Goal: Entertainment & Leisure: Browse casually

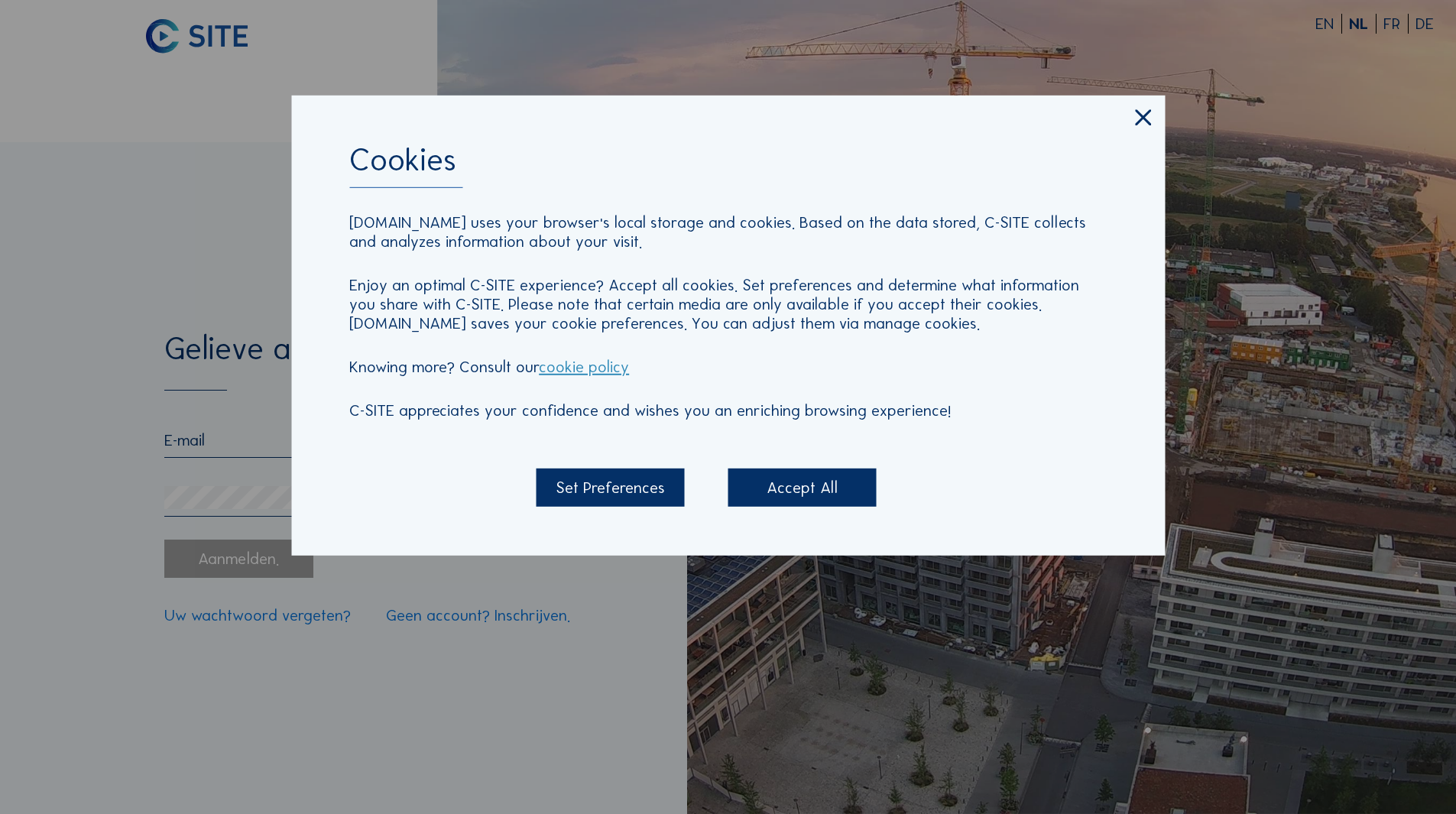
click at [798, 496] on div "Accept All" at bounding box center [803, 488] width 149 height 39
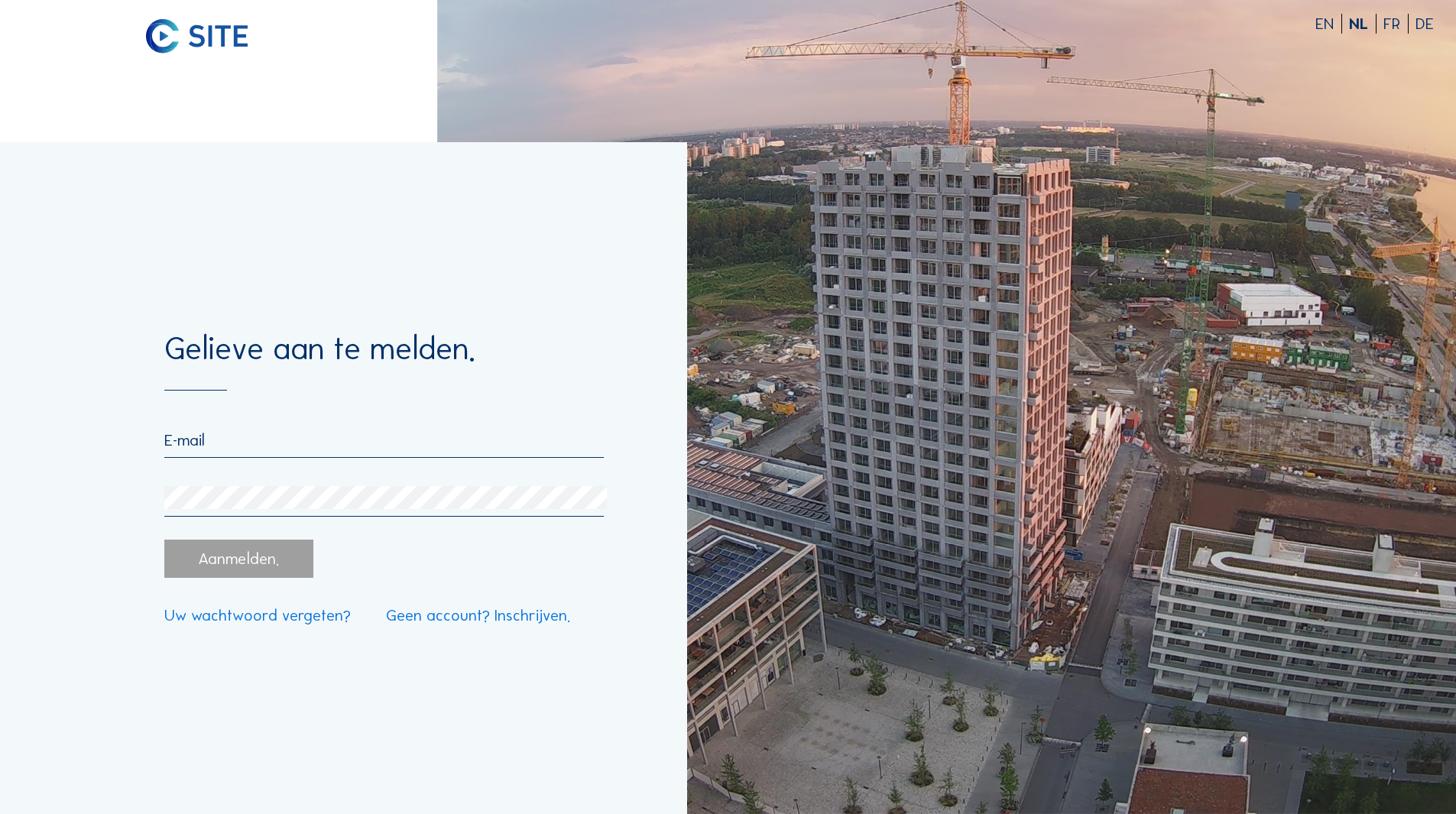
click at [403, 440] on input "email" at bounding box center [384, 440] width 439 height 20
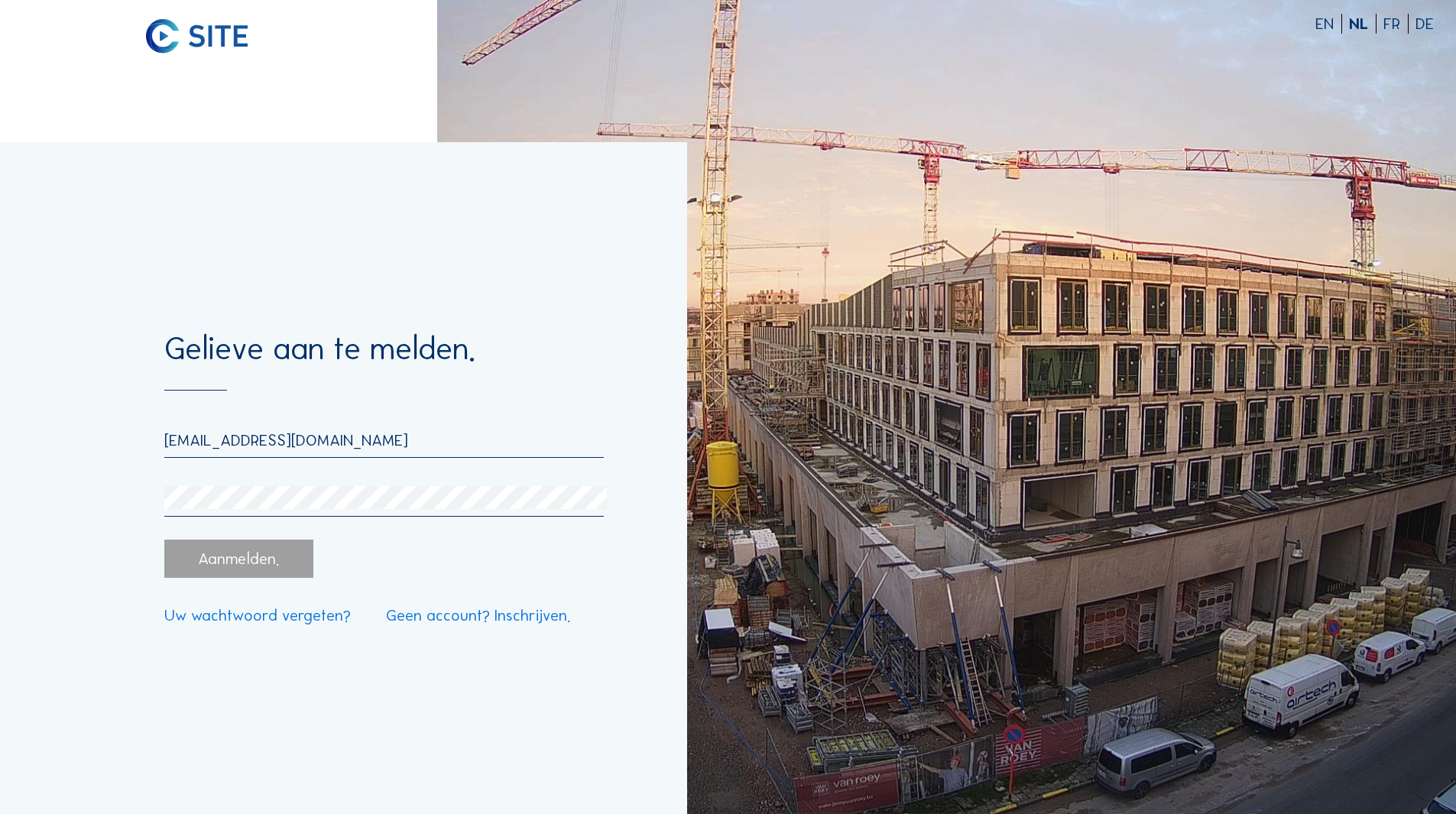
type input "[EMAIL_ADDRESS][DOMAIN_NAME]"
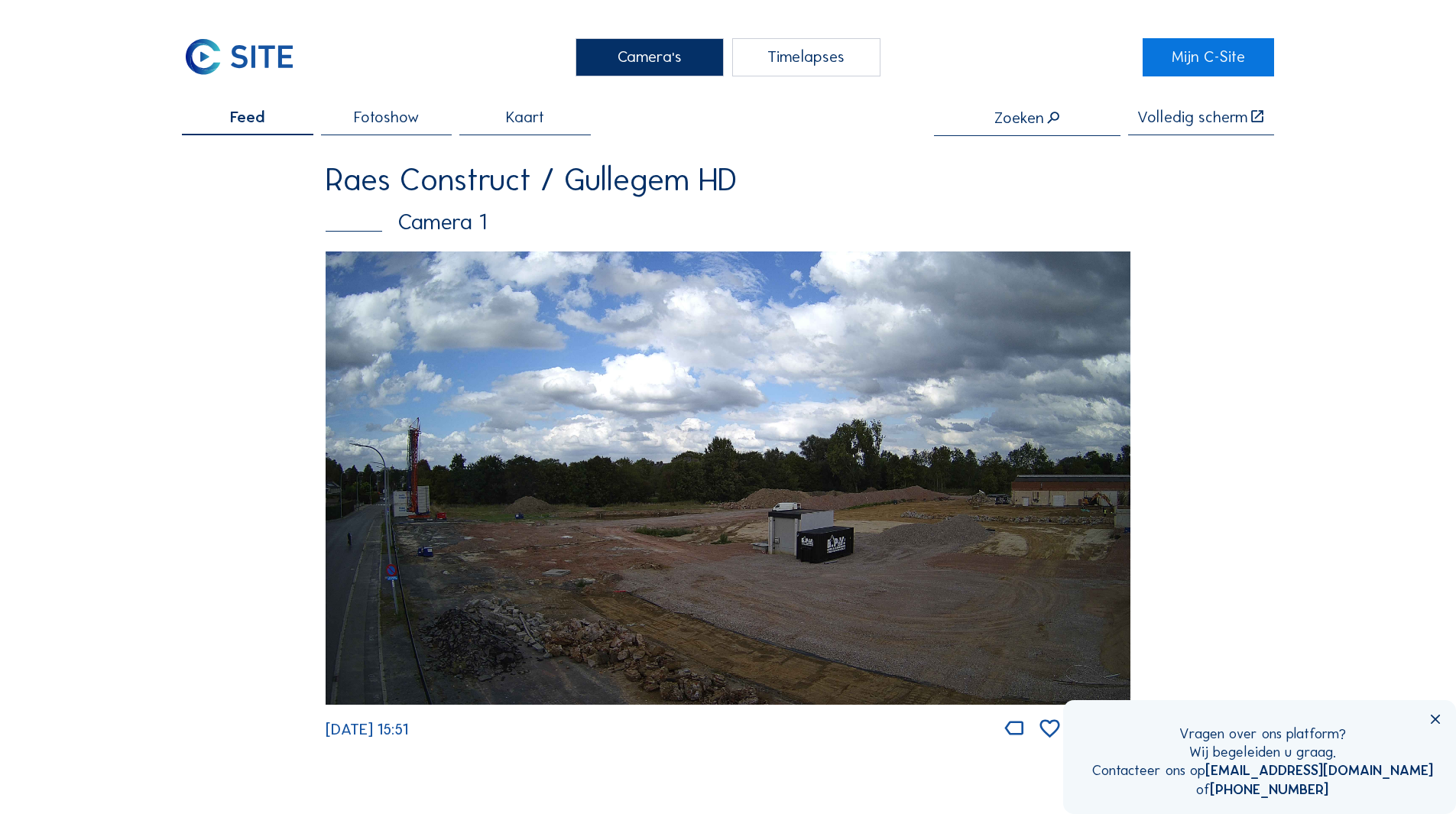
click at [1437, 722] on icon at bounding box center [1435, 721] width 16 height 16
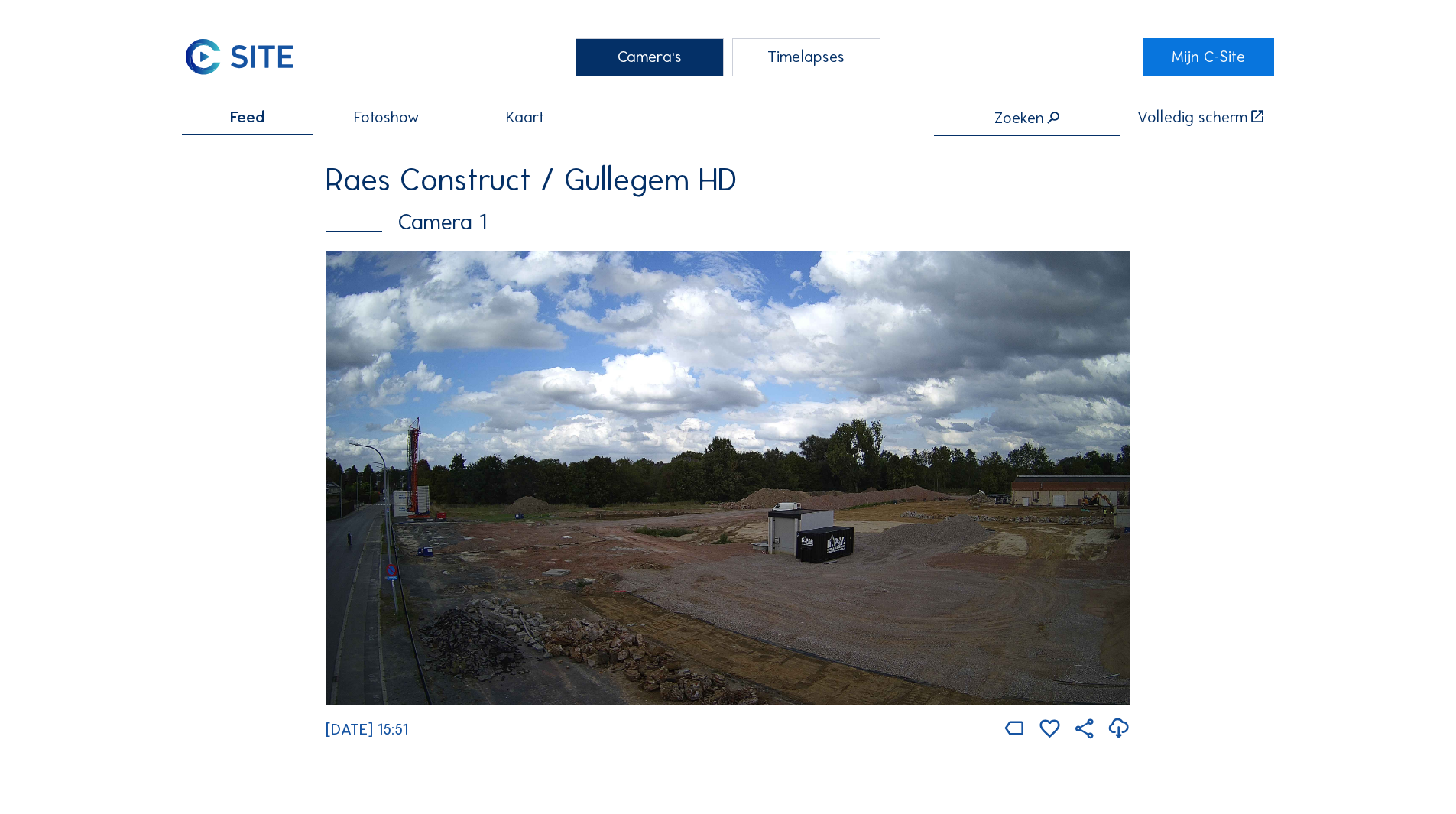
click at [383, 119] on span "Fotoshow" at bounding box center [387, 117] width 65 height 16
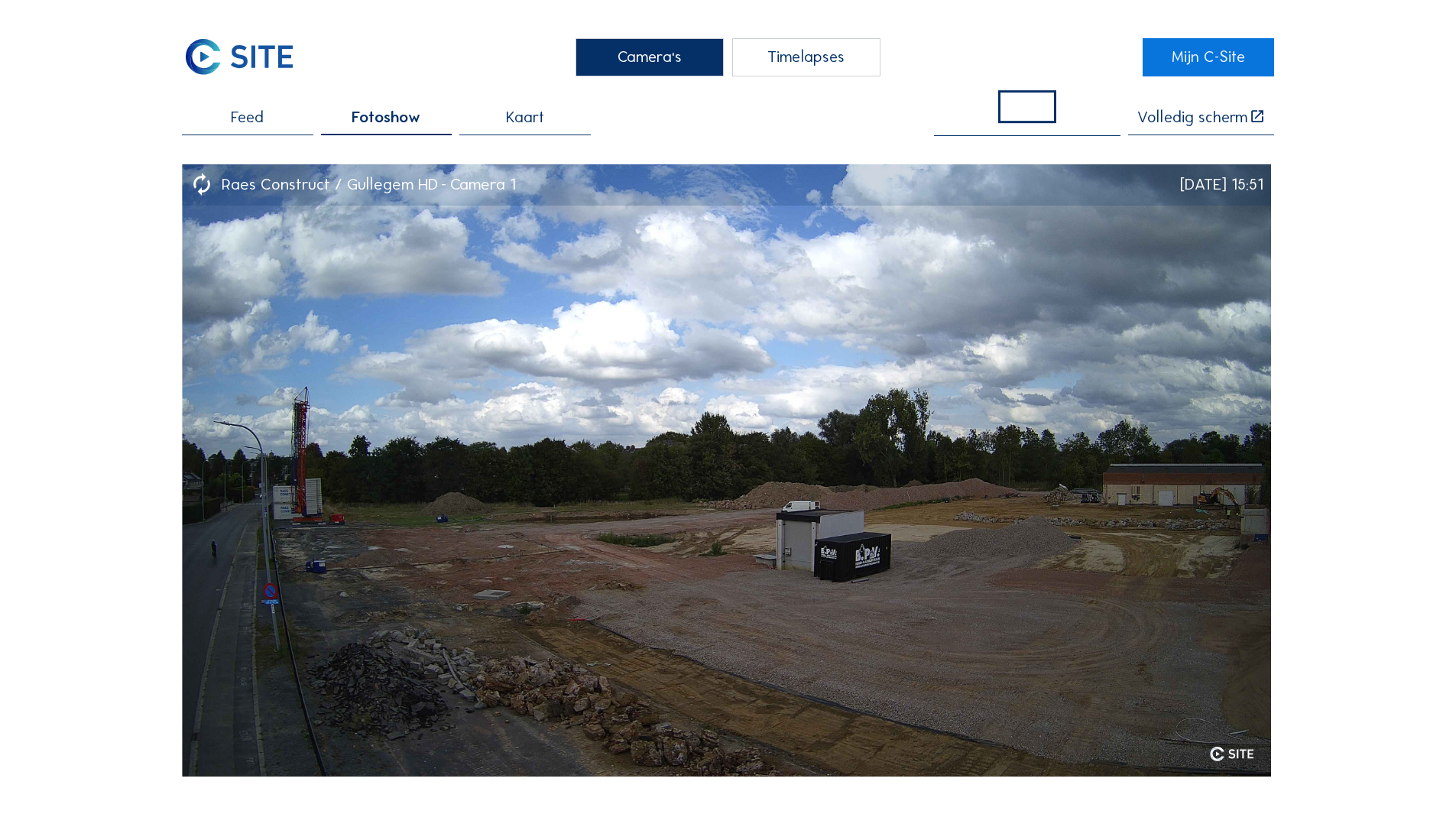
click at [800, 54] on div "Timelapses" at bounding box center [807, 58] width 149 height 39
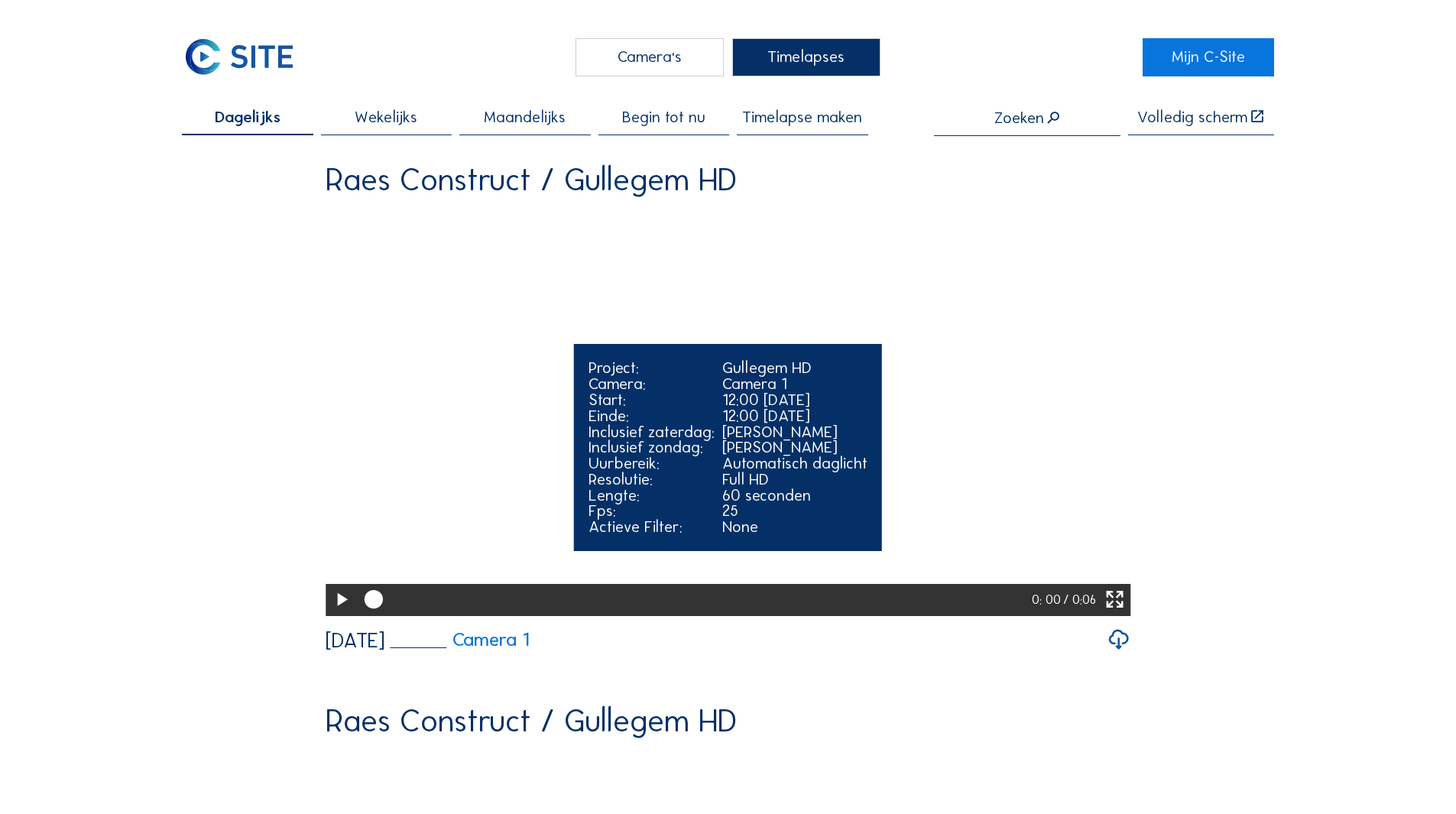
click at [339, 614] on icon at bounding box center [341, 600] width 22 height 28
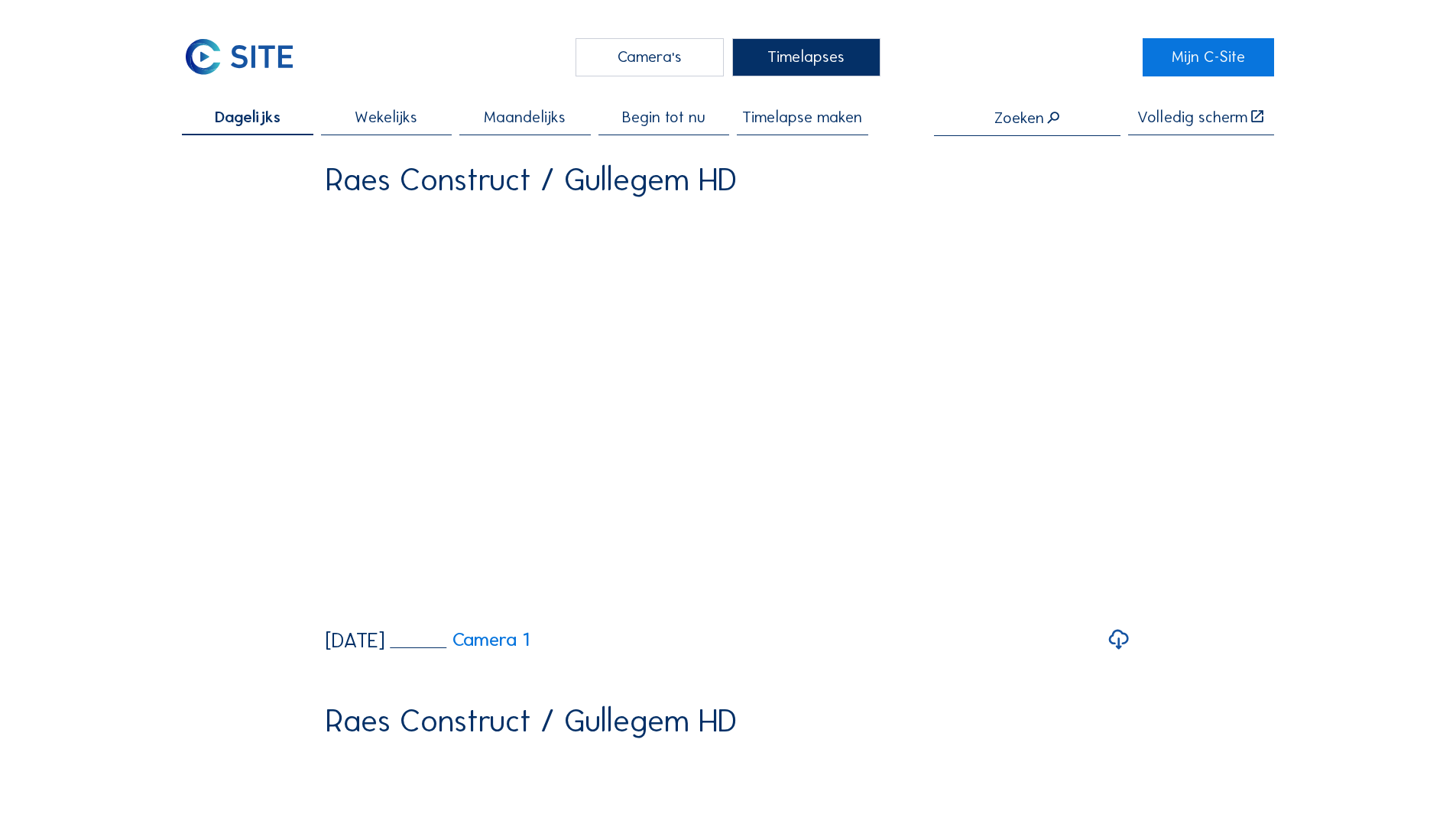
click at [389, 119] on span "Wekelijks" at bounding box center [386, 117] width 62 height 16
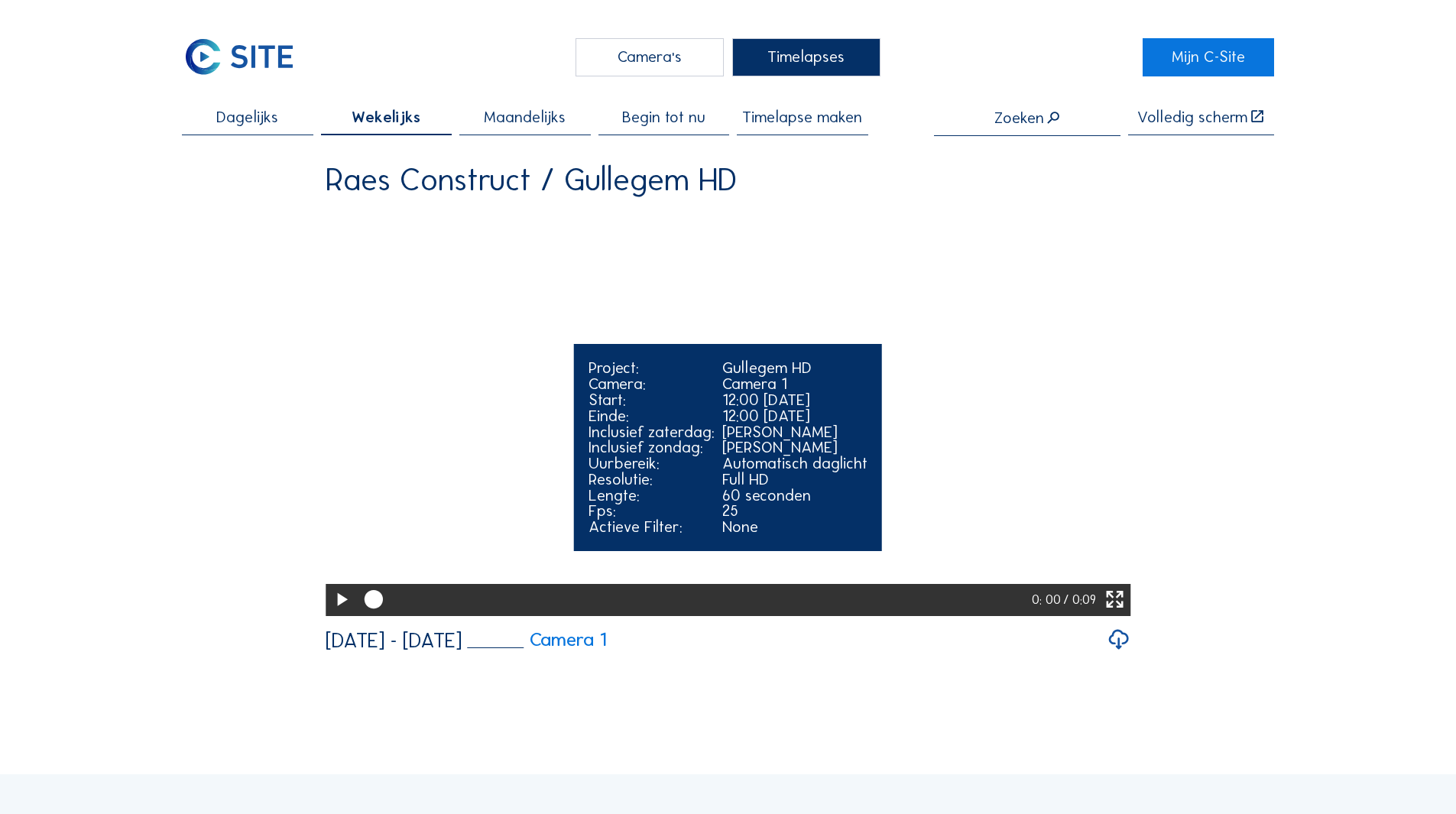
click at [338, 614] on icon at bounding box center [341, 600] width 22 height 28
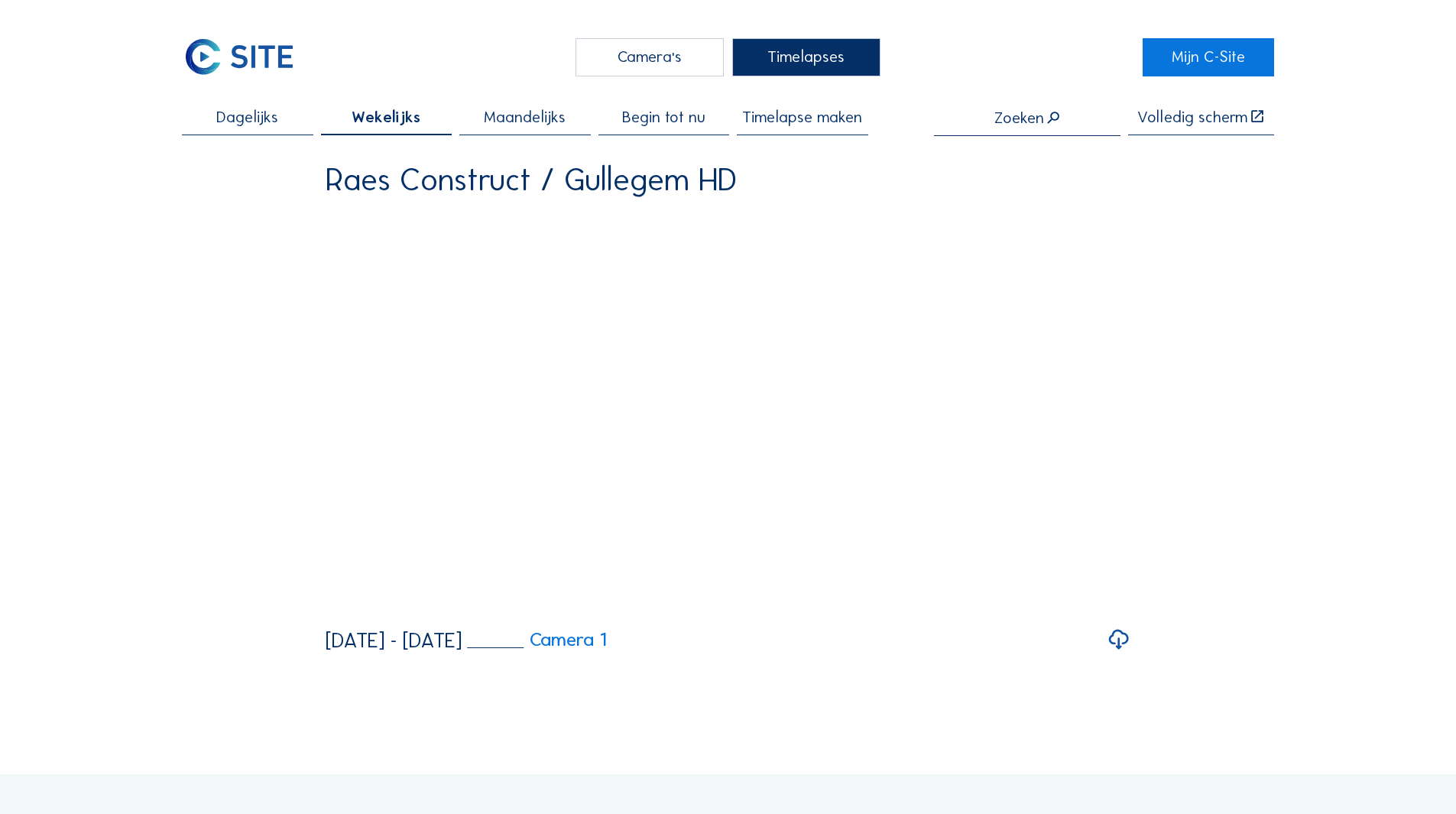
click at [231, 112] on span "Dagelijks" at bounding box center [247, 117] width 61 height 16
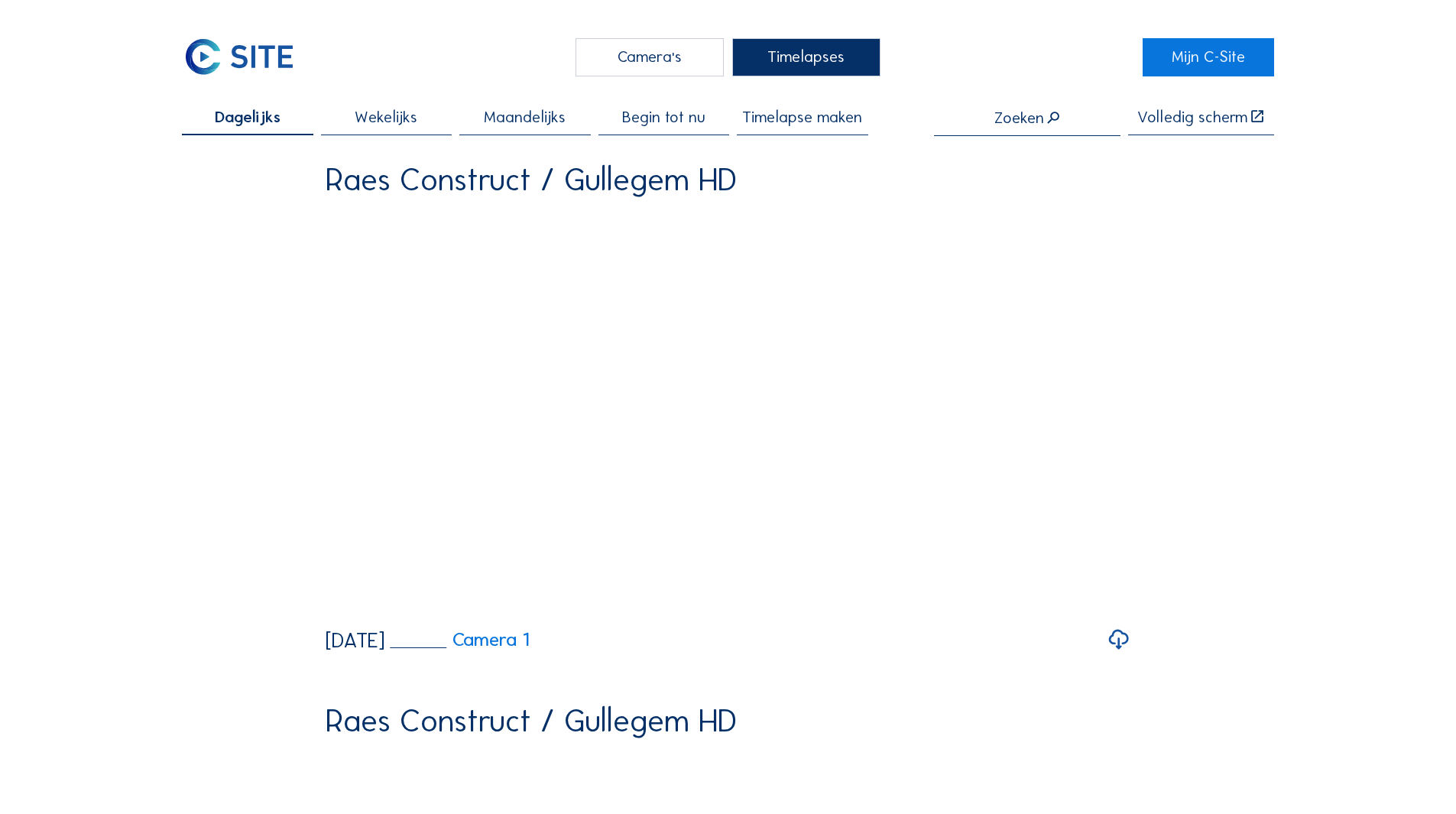
click at [665, 49] on div "Camera's" at bounding box center [650, 58] width 149 height 39
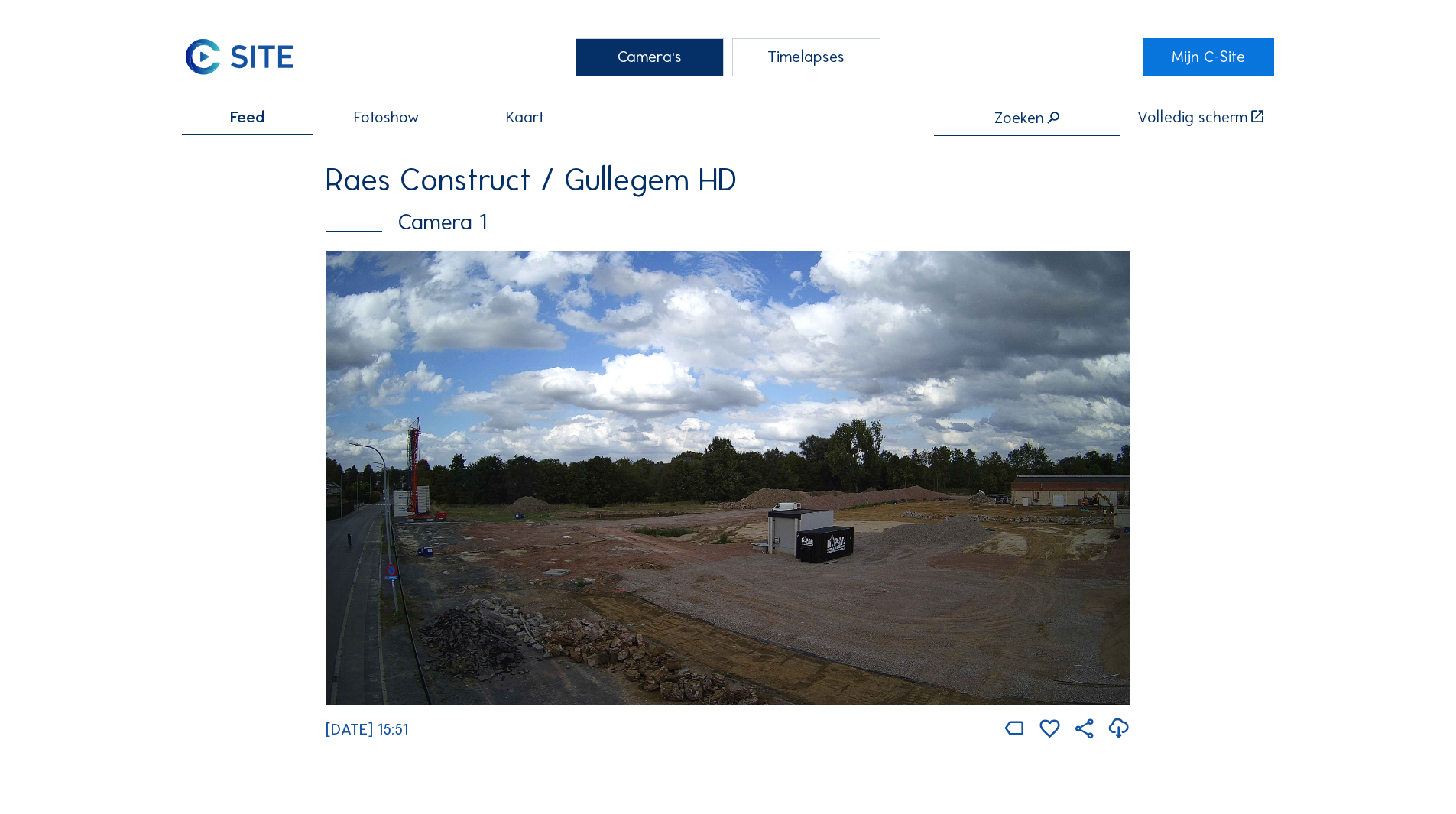
click at [527, 119] on span "Kaart" at bounding box center [524, 117] width 39 height 16
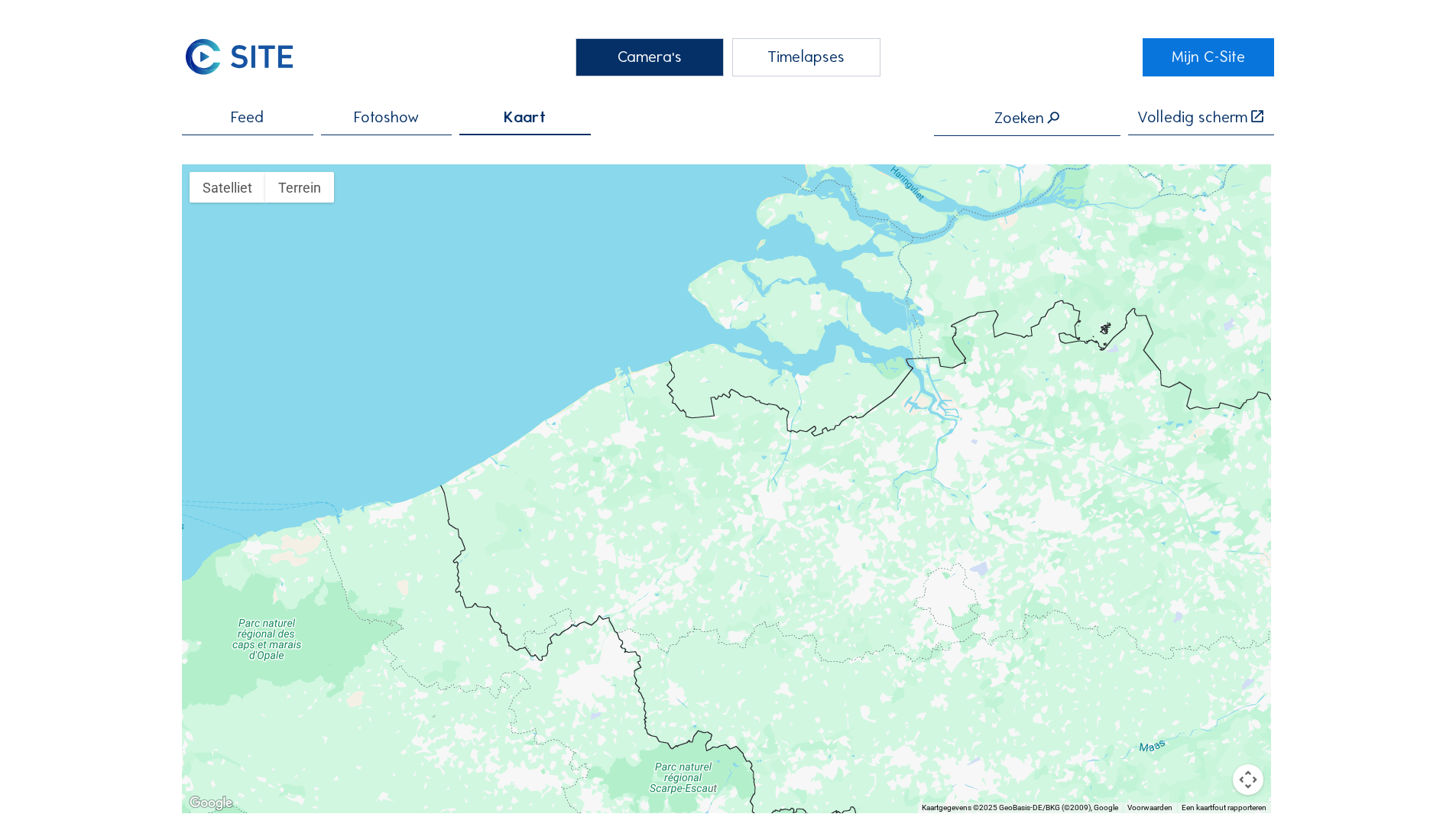
click at [250, 101] on div "Camera's Timelapses Mijn C-Site Feed Fotoshow Kaart Zoeken Volledig scherm Sate…" at bounding box center [728, 789] width 1456 height 1579
click at [256, 132] on div "Feed" at bounding box center [248, 122] width 131 height 27
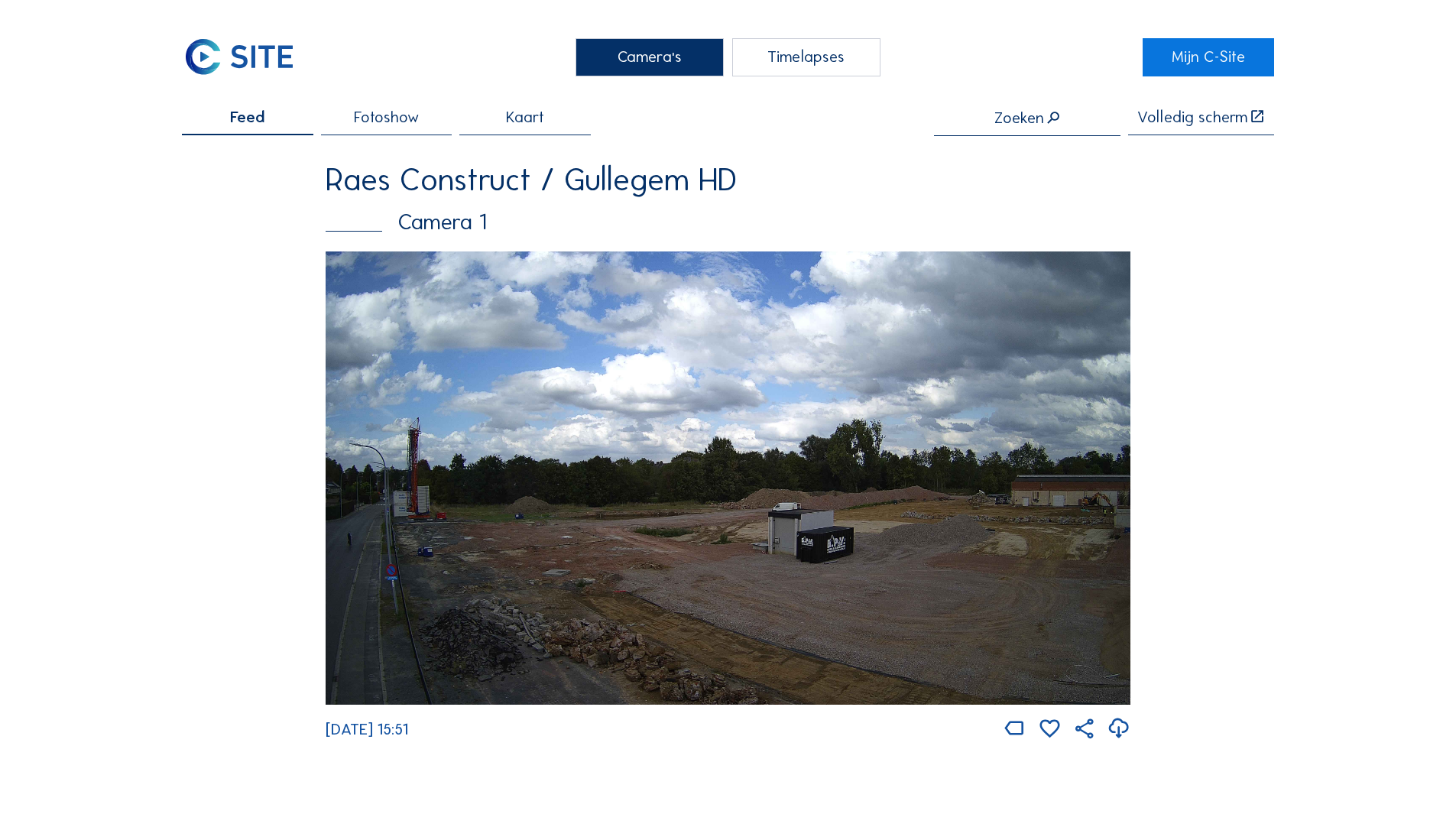
click at [722, 537] on img at bounding box center [728, 478] width 805 height 453
